Goal: Information Seeking & Learning: Learn about a topic

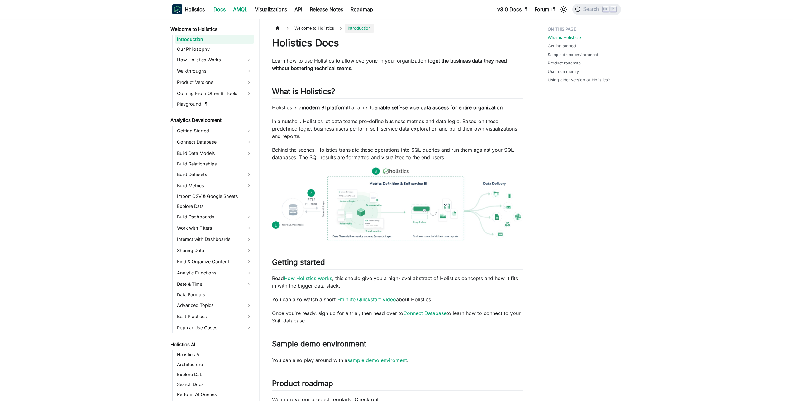
click at [248, 7] on link "AMQL" at bounding box center [240, 9] width 22 height 10
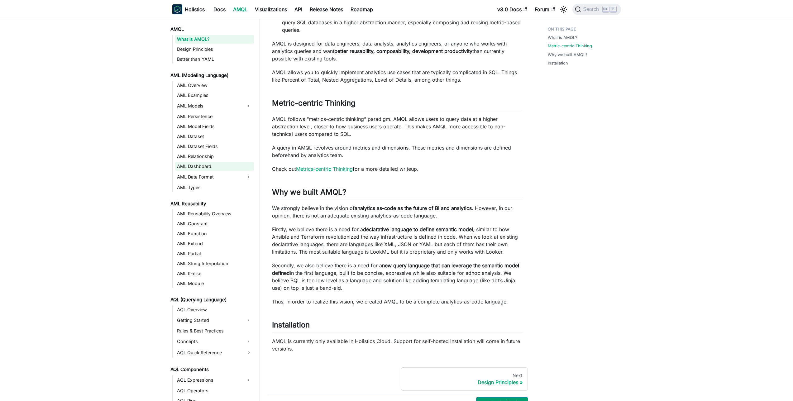
click at [215, 165] on link "AML Dashboard" at bounding box center [214, 166] width 79 height 9
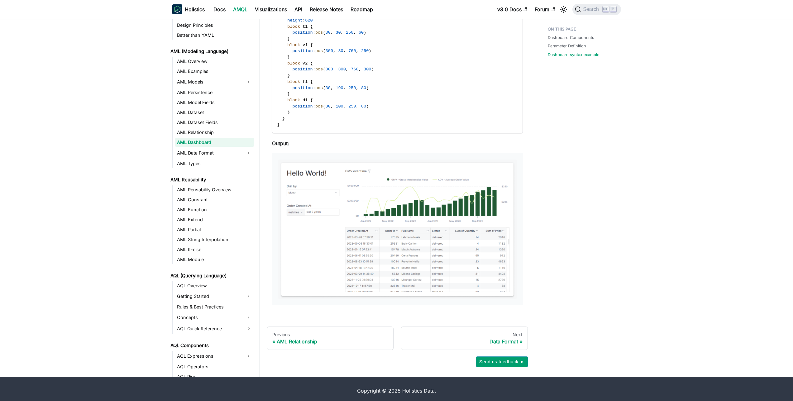
scroll to position [894, 0]
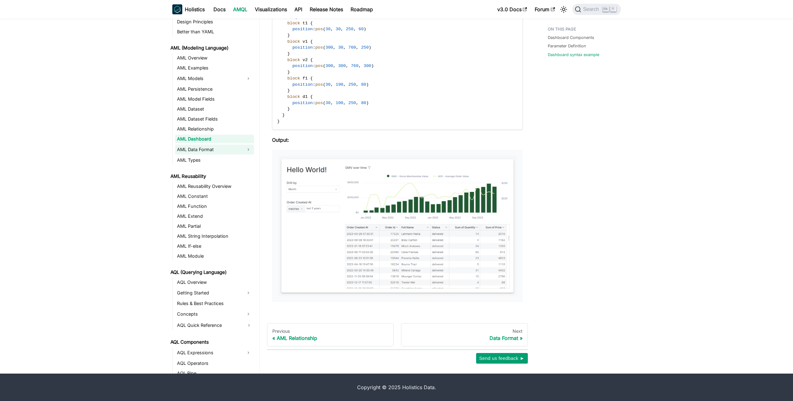
click at [210, 148] on link "AML Data Format" at bounding box center [209, 150] width 68 height 10
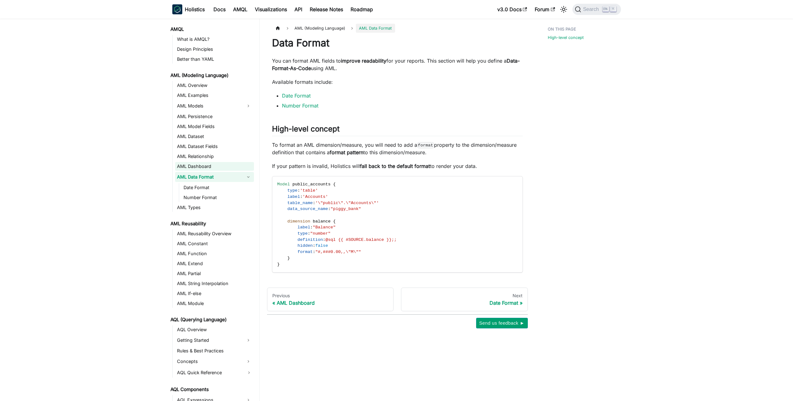
click at [204, 164] on link "AML Dashboard" at bounding box center [214, 166] width 79 height 9
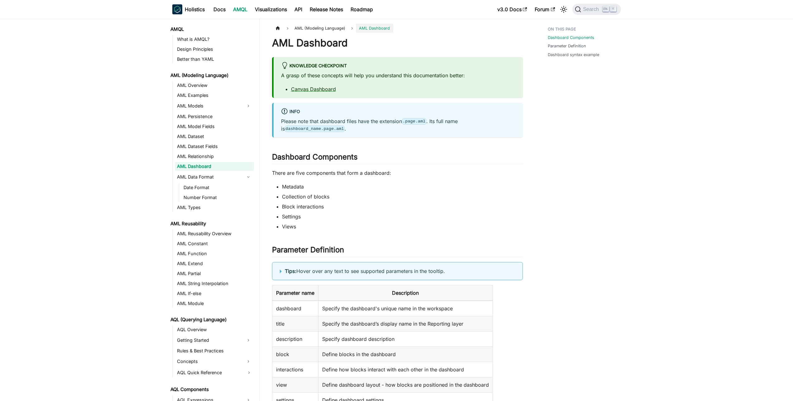
click at [198, 172] on ul "AML Overview AML Examples AML Models AML Persistence AML Model Fields AML Datas…" at bounding box center [213, 146] width 82 height 131
click at [196, 176] on link "AML Data Format" at bounding box center [209, 177] width 68 height 10
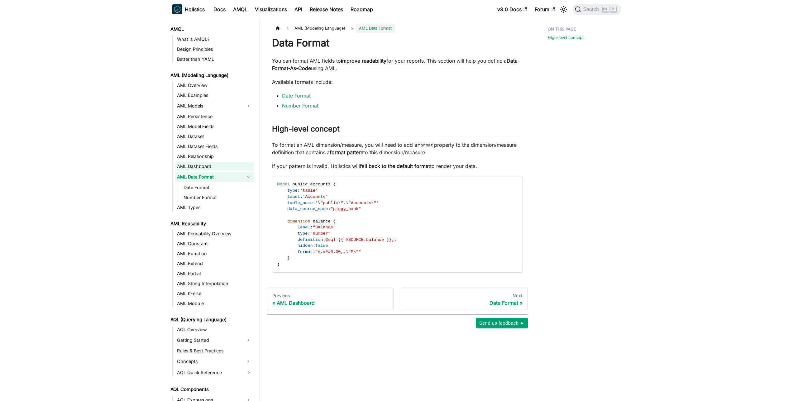
click at [199, 170] on link "AML Dashboard" at bounding box center [214, 166] width 79 height 9
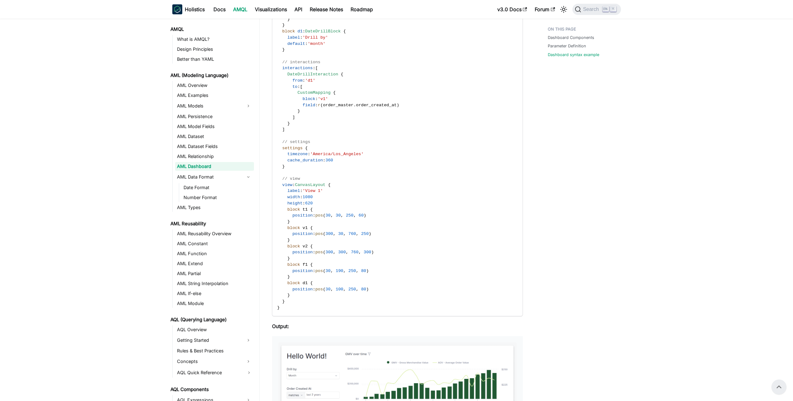
scroll to position [687, 0]
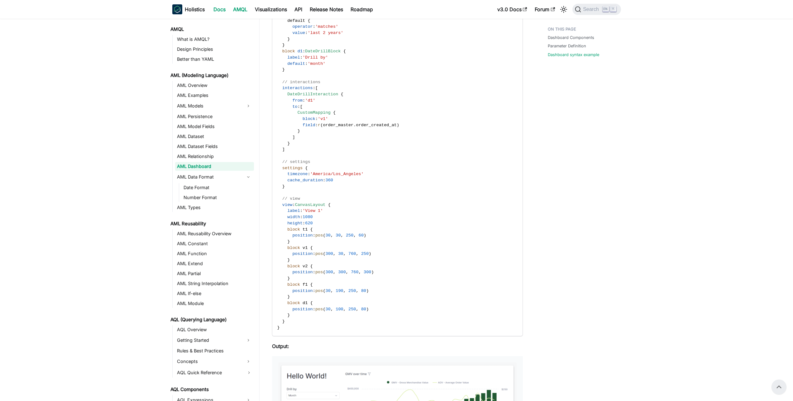
click at [224, 10] on link "Docs" at bounding box center [220, 9] width 20 height 10
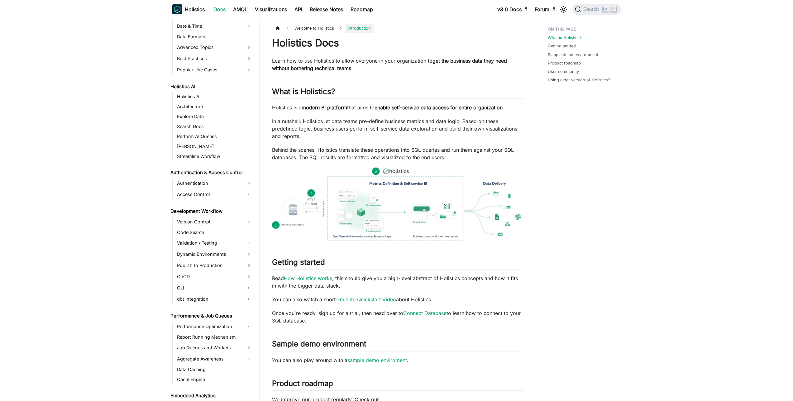
scroll to position [257, 0]
click at [202, 120] on link "Explore Data" at bounding box center [214, 117] width 79 height 9
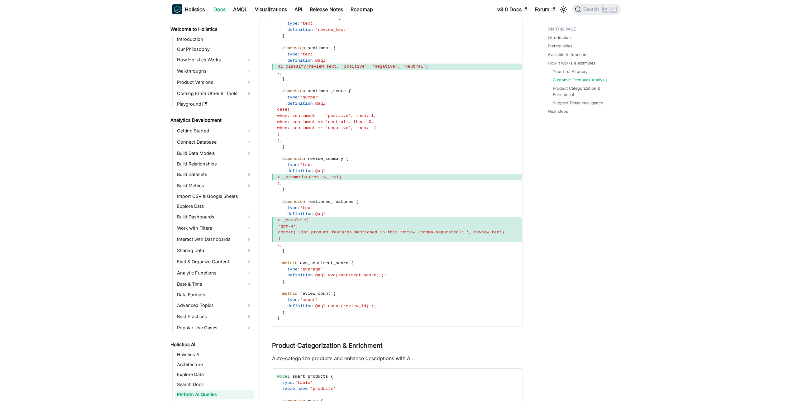
scroll to position [266, 0]
